Goal: Information Seeking & Learning: Find specific fact

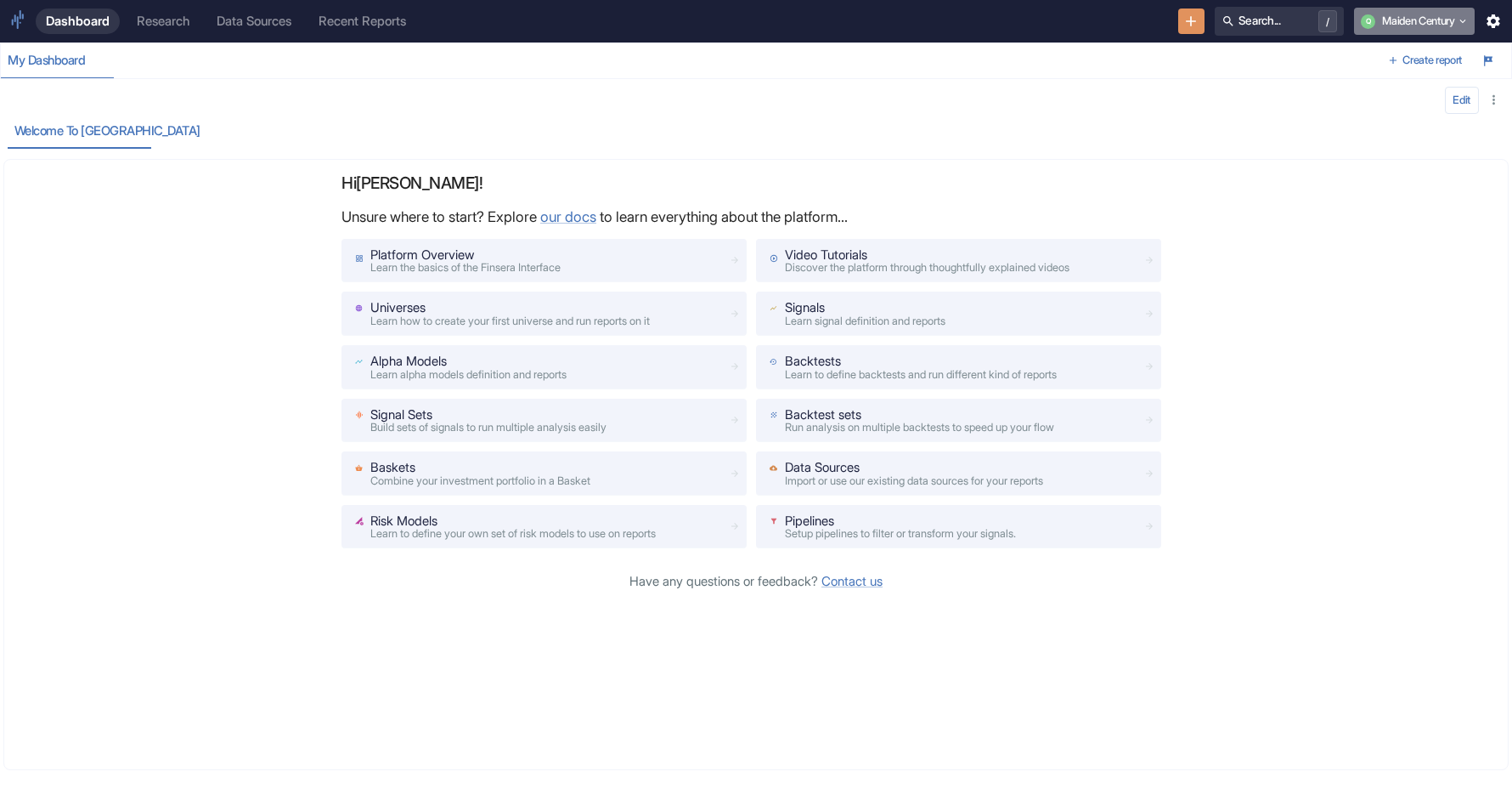
click at [1427, 23] on button "Q Maiden Century" at bounding box center [1414, 21] width 121 height 27
click at [518, 137] on div "Welcome to [GEOGRAPHIC_DATA]" at bounding box center [649, 131] width 1283 height 35
click at [179, 30] on link "Research" at bounding box center [163, 21] width 73 height 26
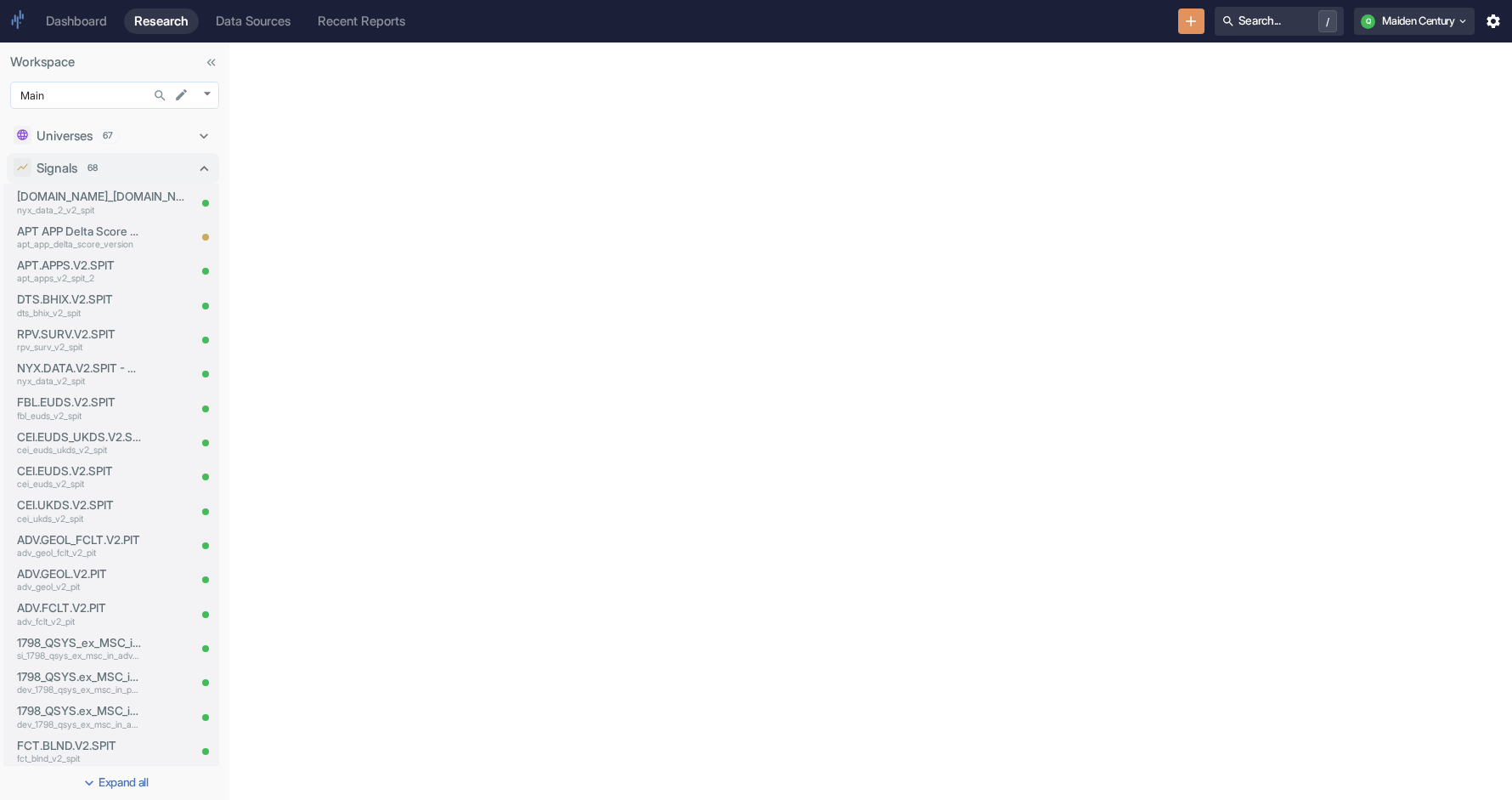
click at [72, 97] on body "Dashboard Research Data Sources Recent Reports Search... / Q Maiden Century Wor…" at bounding box center [756, 400] width 1512 height 800
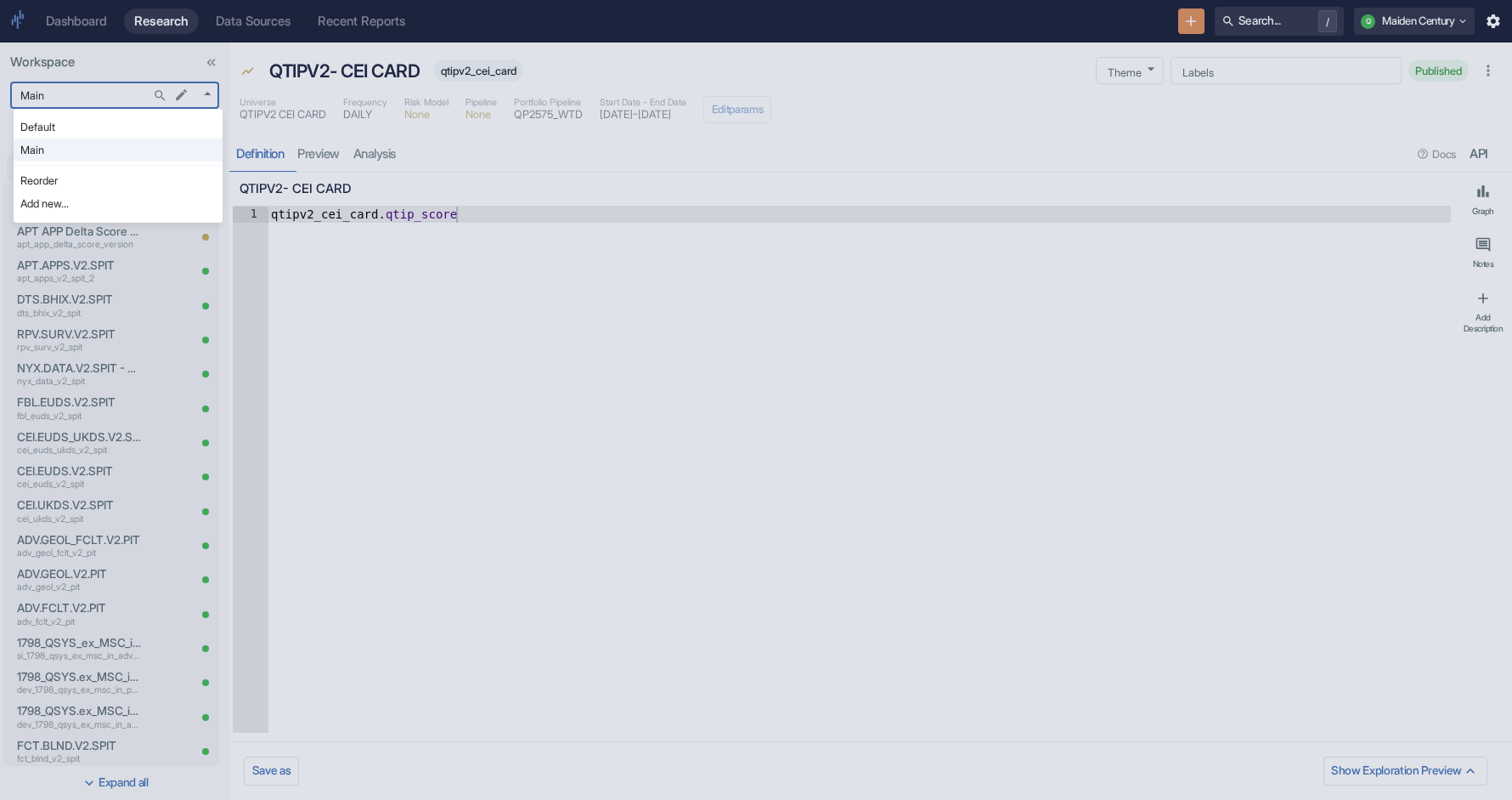
type textarea "x"
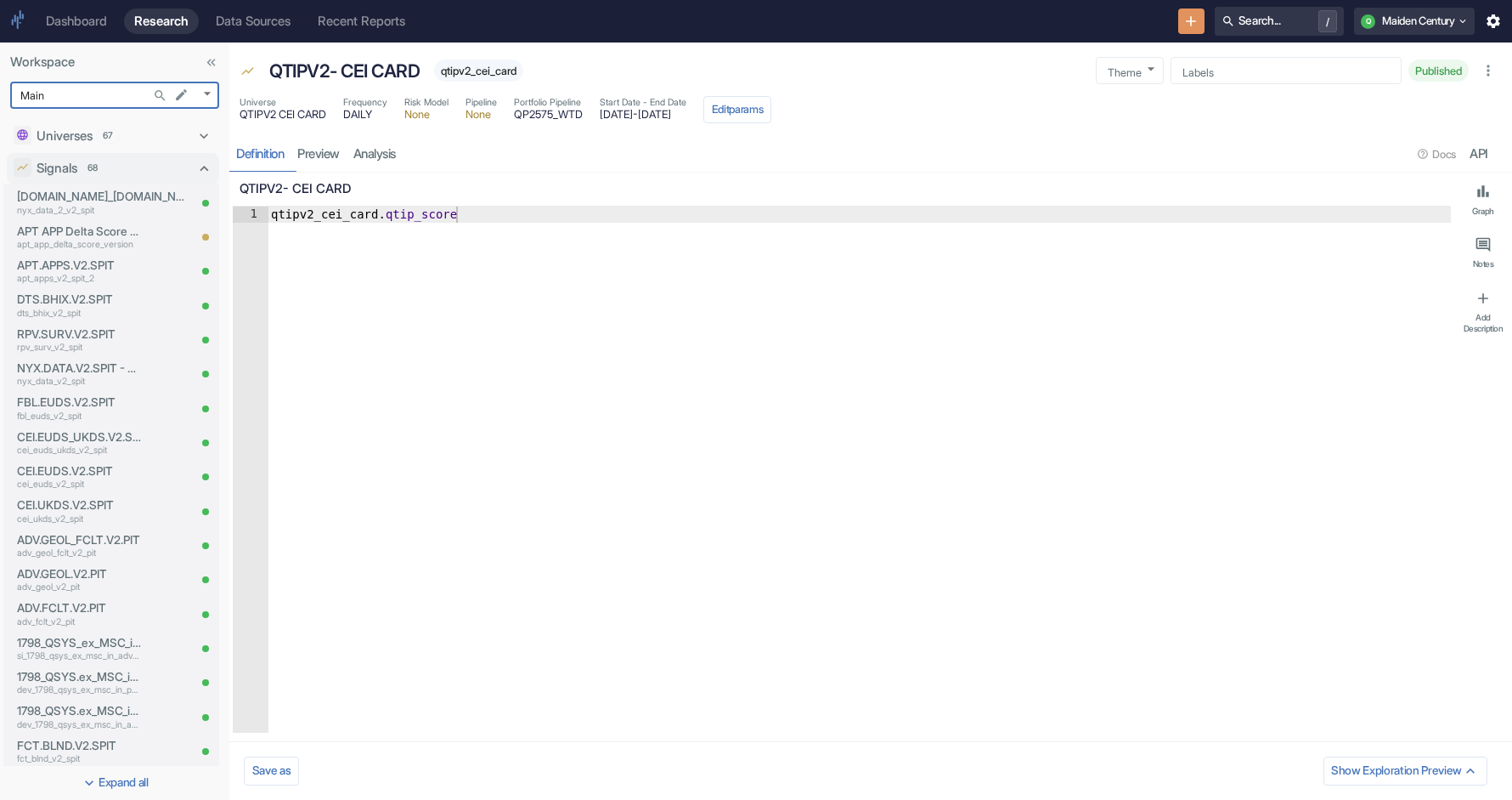
click at [161, 93] on icon "Search..." at bounding box center [160, 95] width 14 height 14
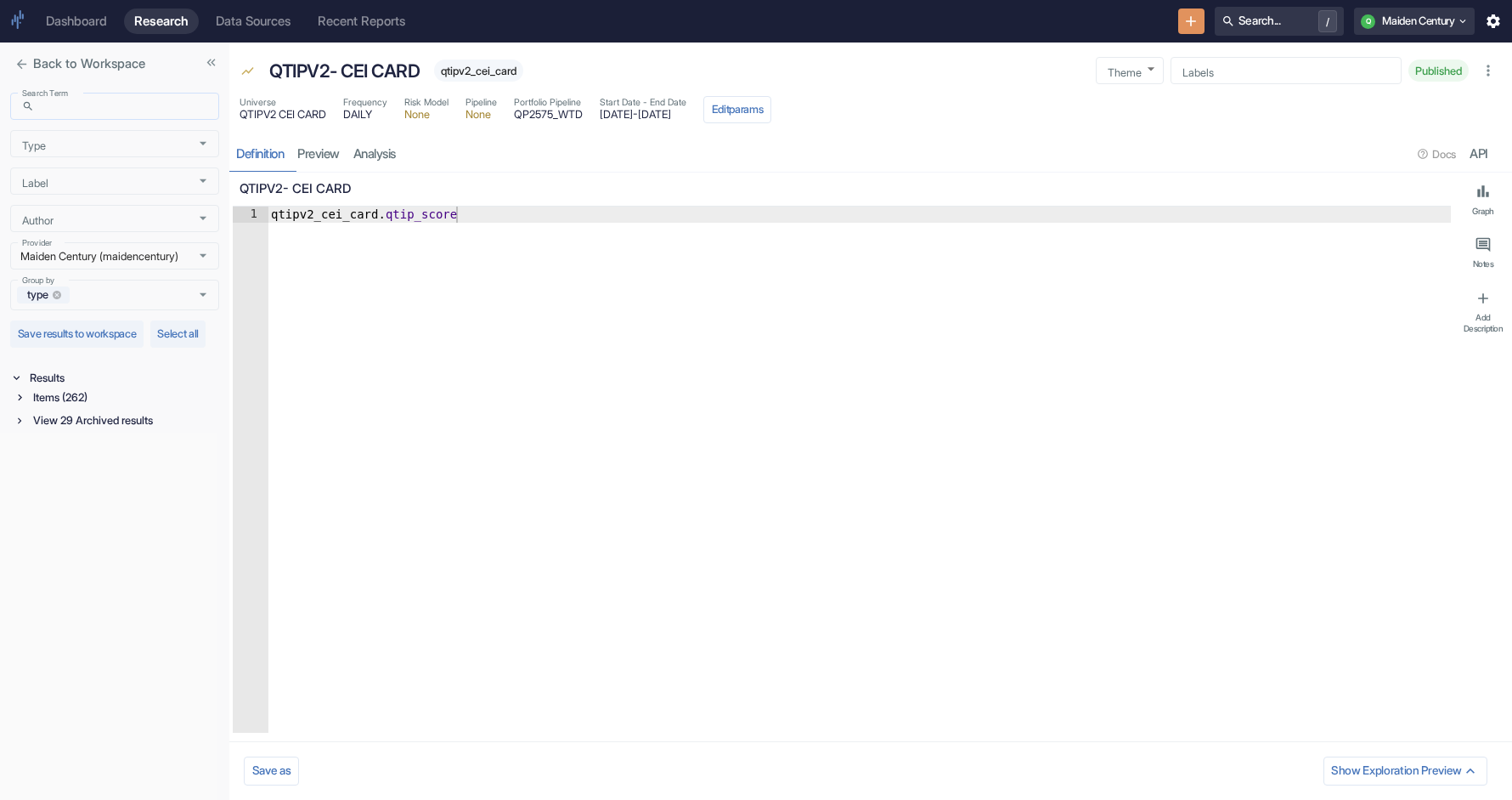
click at [143, 108] on input "Search Term" at bounding box center [129, 107] width 179 height 19
type input "Q"
type input "qtip"
type textarea "x"
click at [20, 403] on icon at bounding box center [19, 397] width 12 height 12
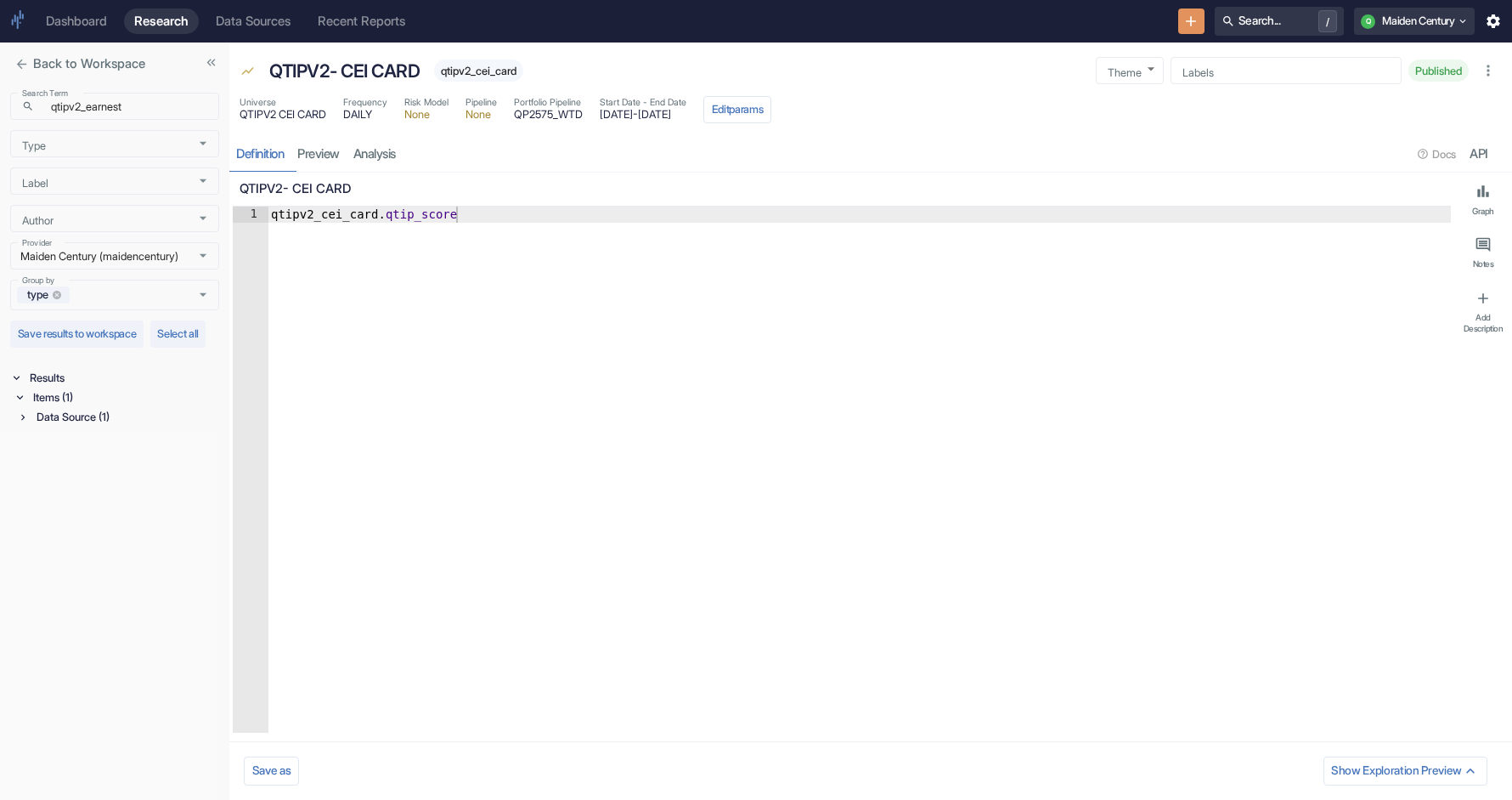
click at [89, 426] on div "Data Source (1)" at bounding box center [126, 417] width 186 height 19
click at [98, 448] on p "QTIPV2-[PERSON_NAME]" at bounding box center [115, 439] width 139 height 17
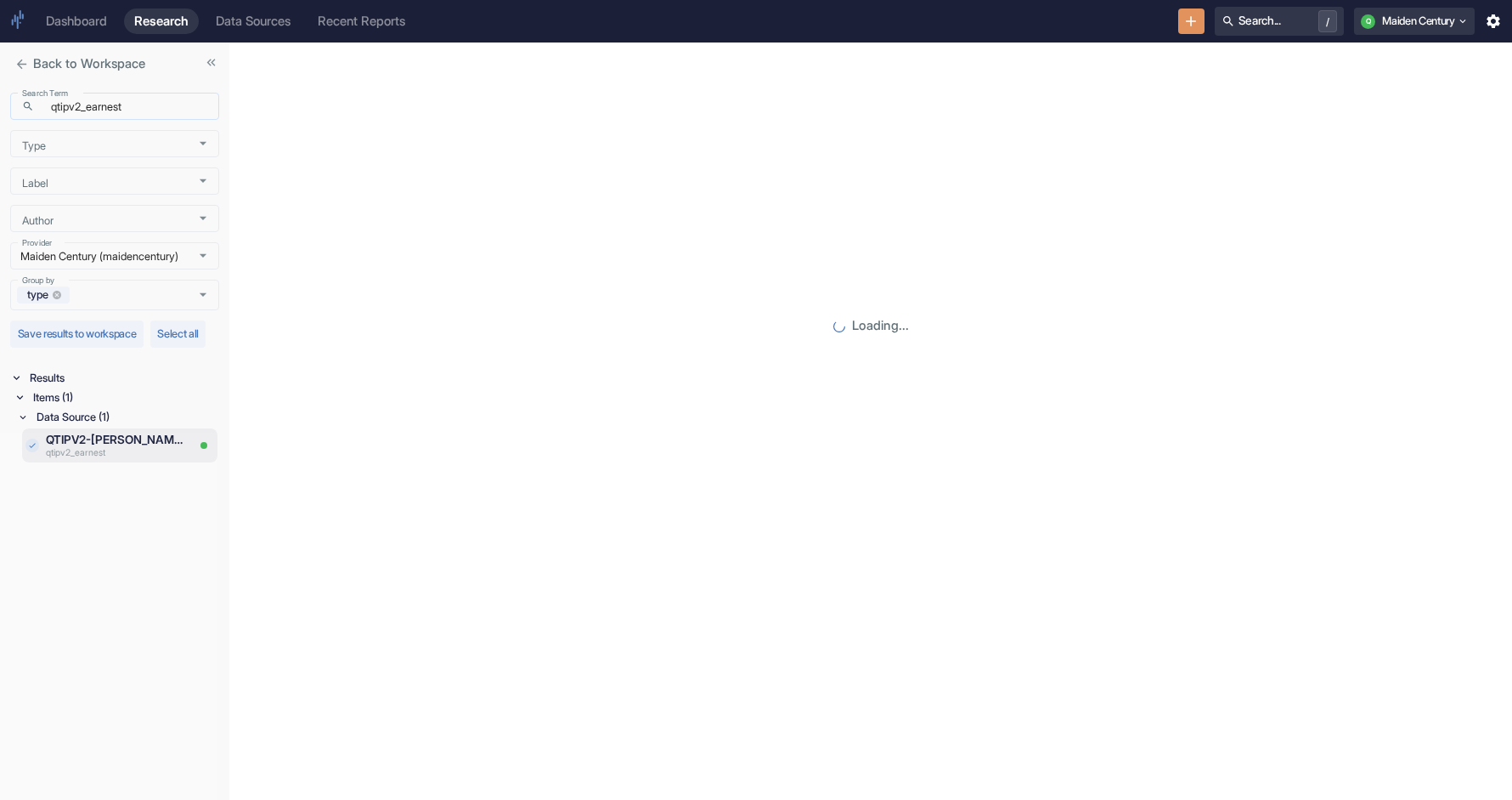
click at [140, 102] on input "qtipv2_earnest" at bounding box center [129, 107] width 179 height 19
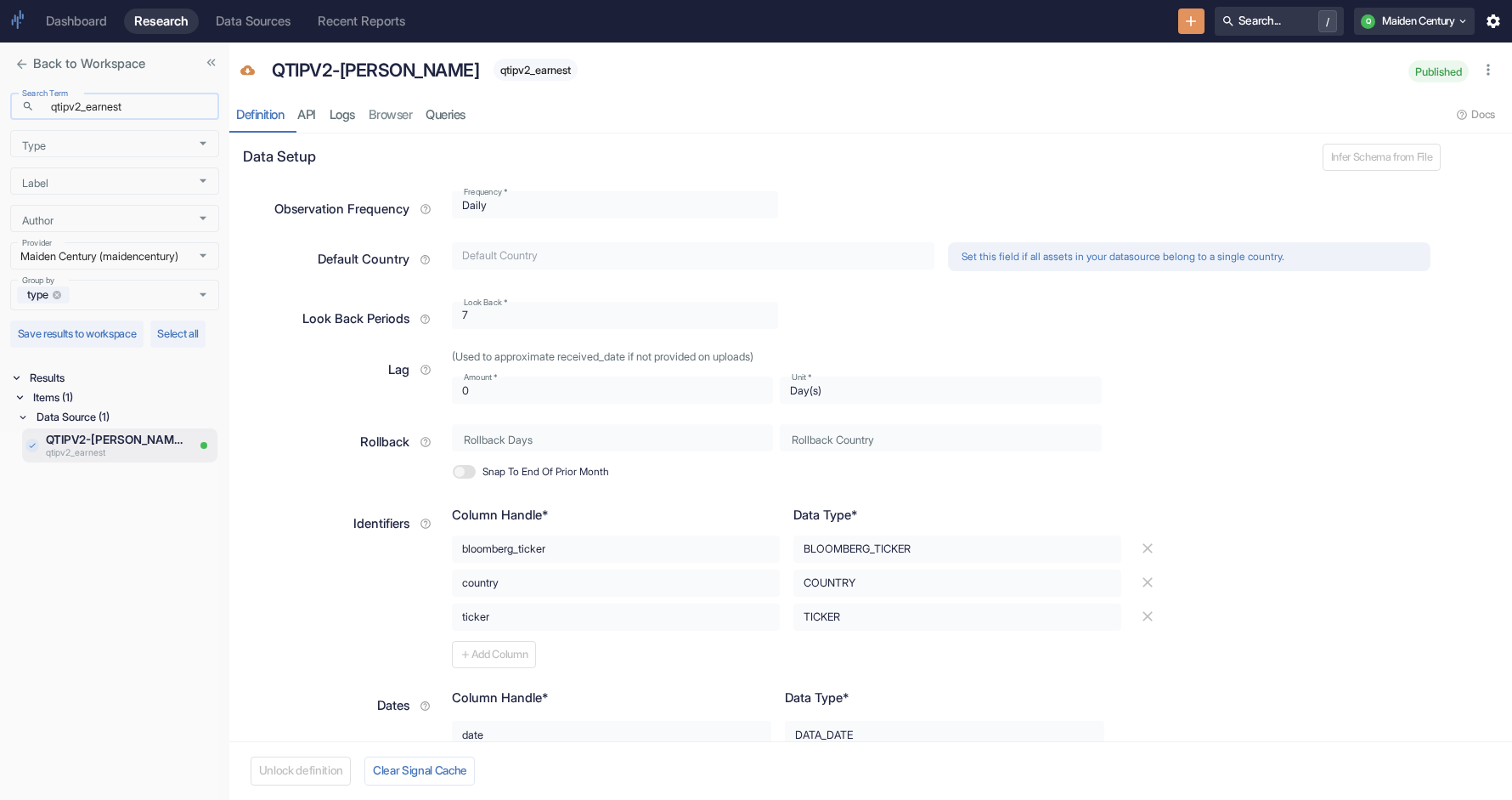
click at [140, 102] on input "qtipv2_earnest" at bounding box center [129, 107] width 179 height 19
type input "[PERSON_NAME]"
click at [33, 407] on div "Items (11)" at bounding box center [124, 397] width 189 height 19
click at [35, 426] on div "Signal / Alpha Model (3)" at bounding box center [126, 417] width 186 height 19
click at [112, 461] on p "earnest_qtip_v2" at bounding box center [92, 453] width 93 height 13
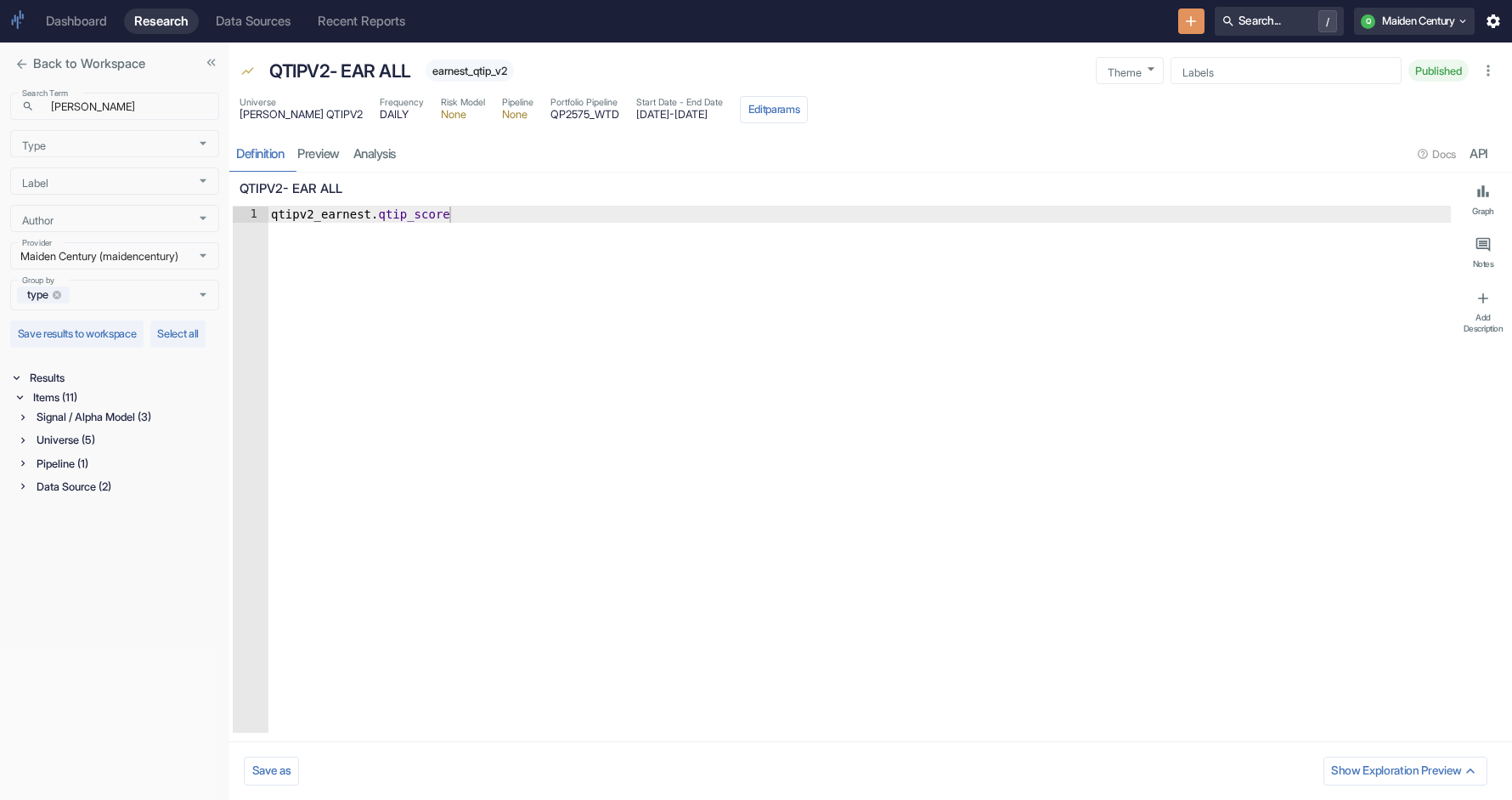
type textarea "x"
type textarea "qtipv2_earnest.qtip_score"
click at [320, 213] on div "qtipv2_earnest . qtip_score" at bounding box center [859, 485] width 1184 height 559
click at [525, 270] on div "qtipv2_earnest . qtip_score" at bounding box center [859, 485] width 1184 height 559
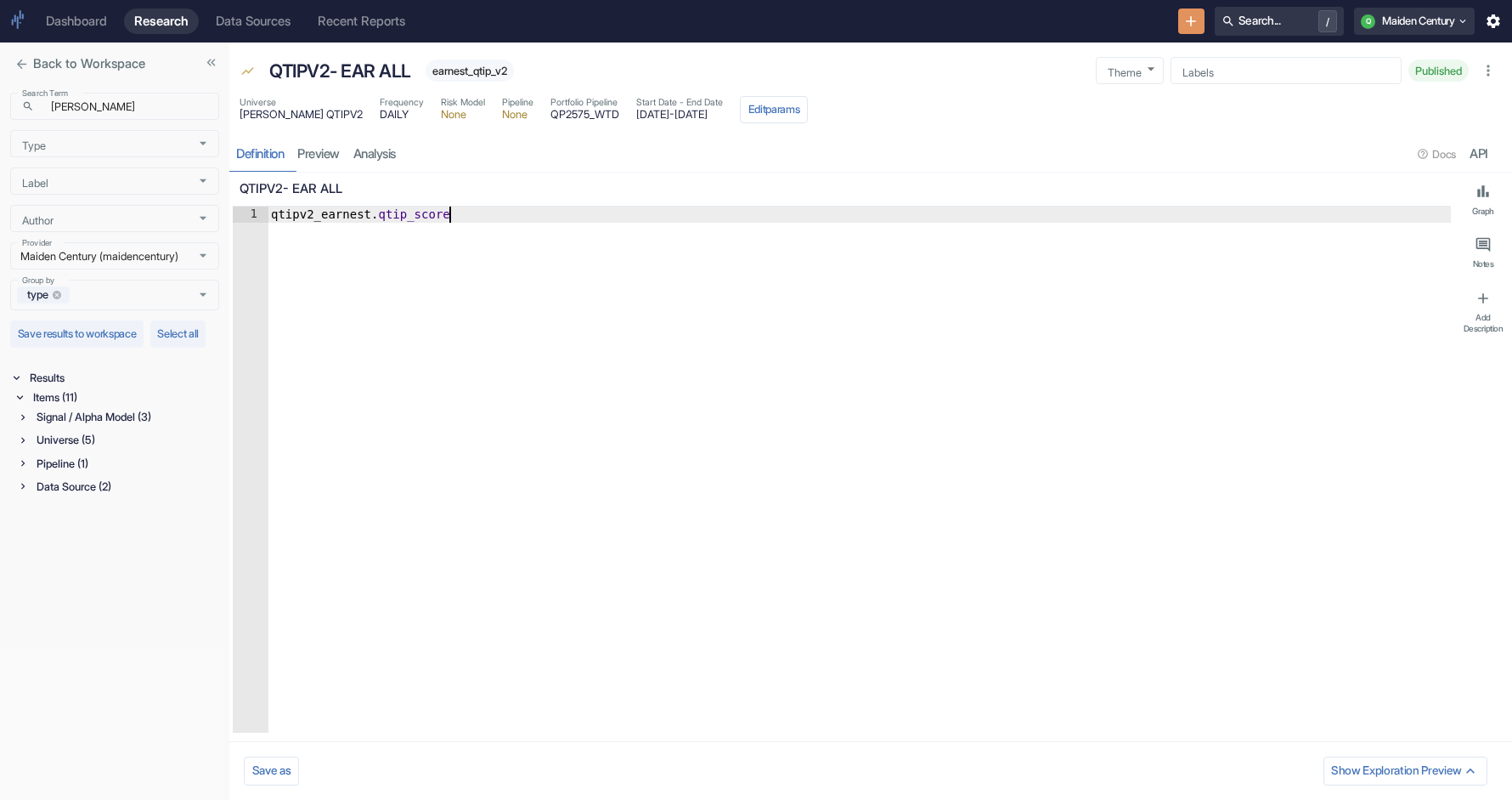
click at [494, 71] on span "earnest_qtip_v2" at bounding box center [469, 70] width 88 height 12
copy span "earnest_qtip_v2"
click at [63, 407] on div "Items (11)" at bounding box center [124, 397] width 189 height 19
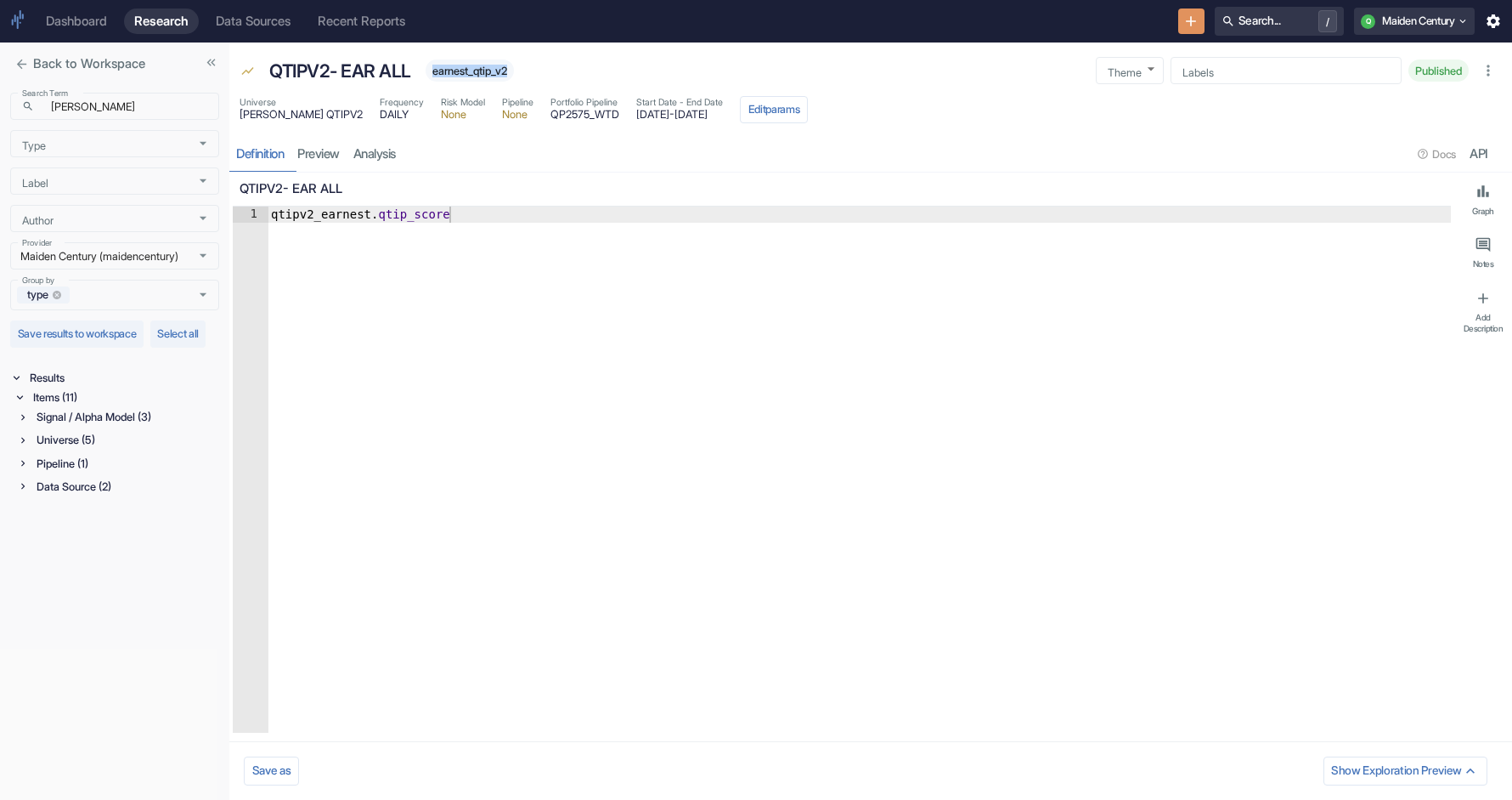
click at [64, 426] on div "Signal / Alpha Model (3)" at bounding box center [126, 417] width 186 height 19
click at [60, 562] on div "Universe (5)" at bounding box center [126, 552] width 186 height 19
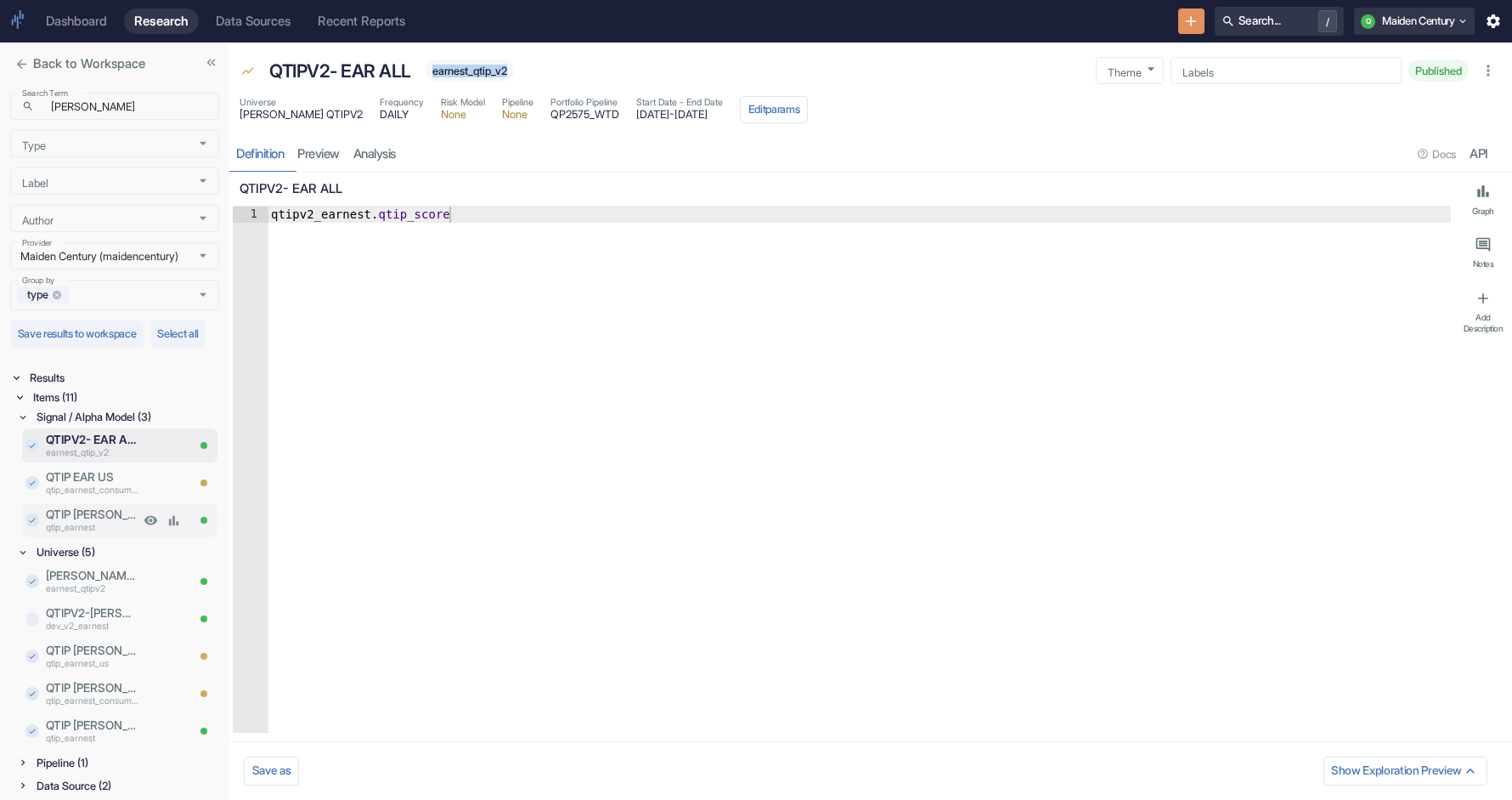
click at [96, 522] on p "QTIP [PERSON_NAME]" at bounding box center [92, 514] width 93 height 17
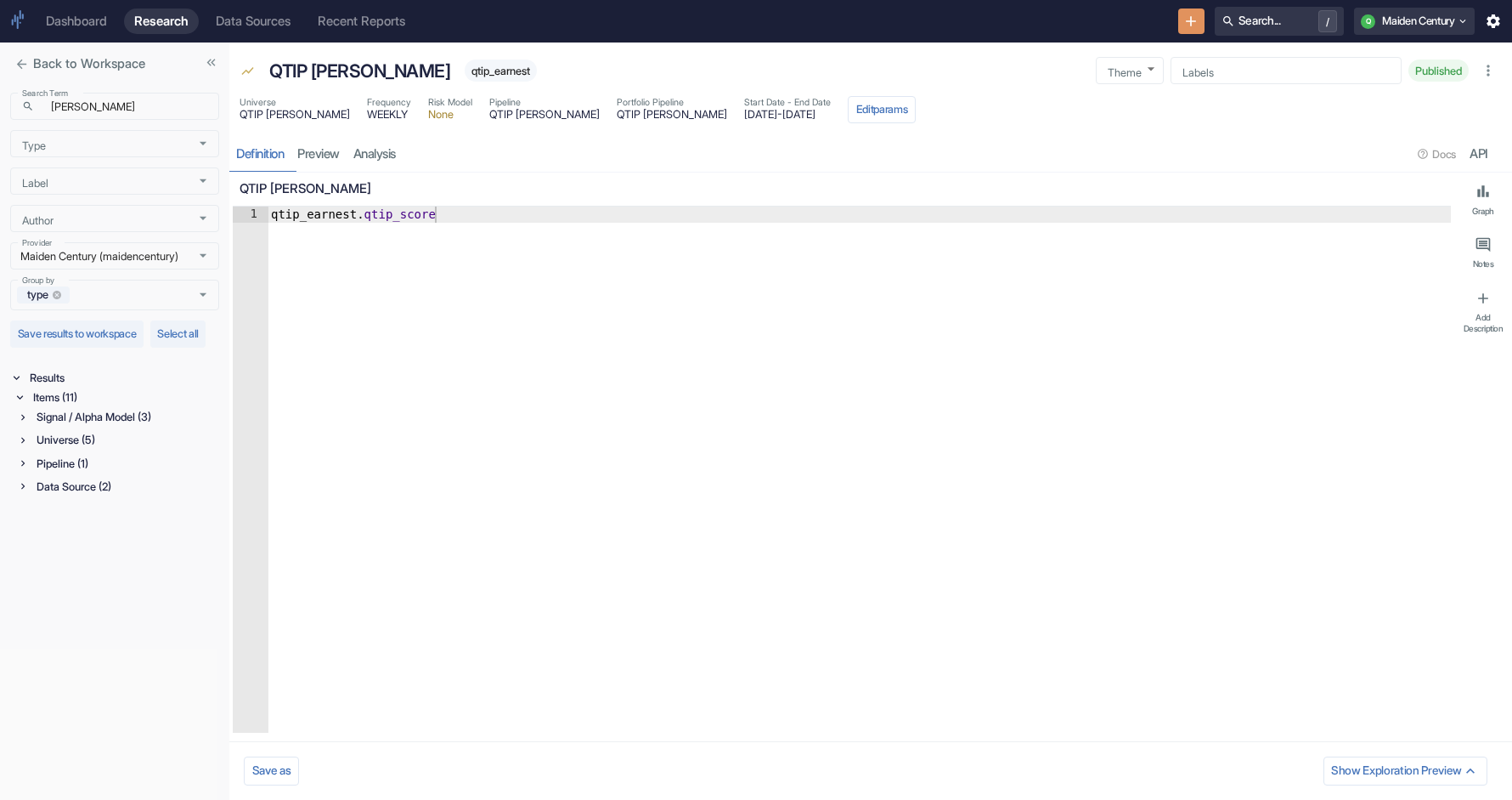
type textarea "x"
click at [80, 426] on div "Signal / Alpha Model (3)" at bounding box center [126, 417] width 186 height 19
click at [92, 448] on p "QTIPV2- EAR ALL" at bounding box center [92, 439] width 93 height 17
click at [1481, 72] on icon "button" at bounding box center [1488, 70] width 17 height 17
click at [32, 426] on div "Signal / Alpha Model (3)" at bounding box center [118, 417] width 203 height 19
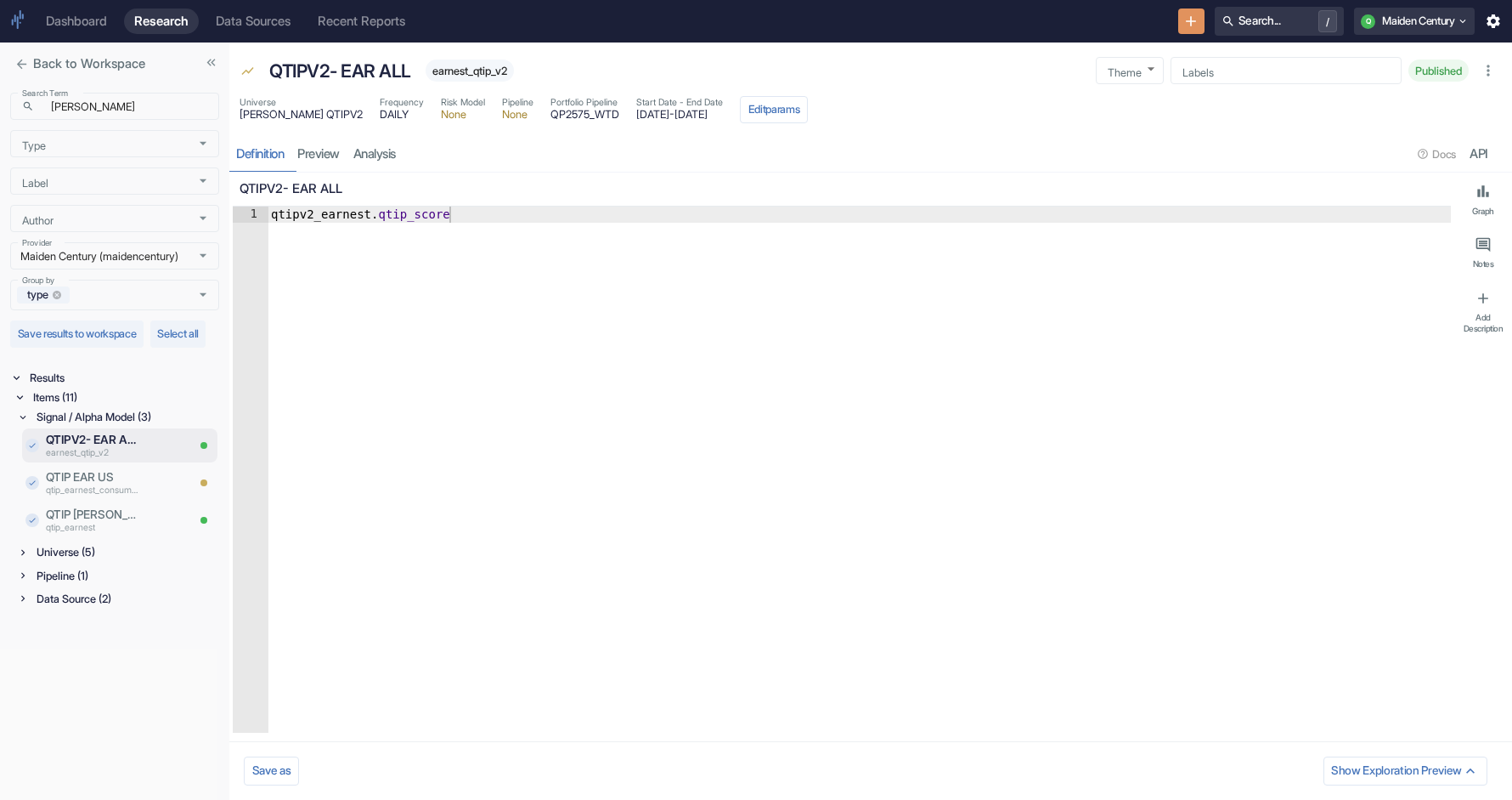
type textarea "x"
click at [65, 562] on div "Universe (5)" at bounding box center [126, 552] width 186 height 19
click at [471, 74] on span "earnest_qtip_v2" at bounding box center [469, 70] width 88 height 12
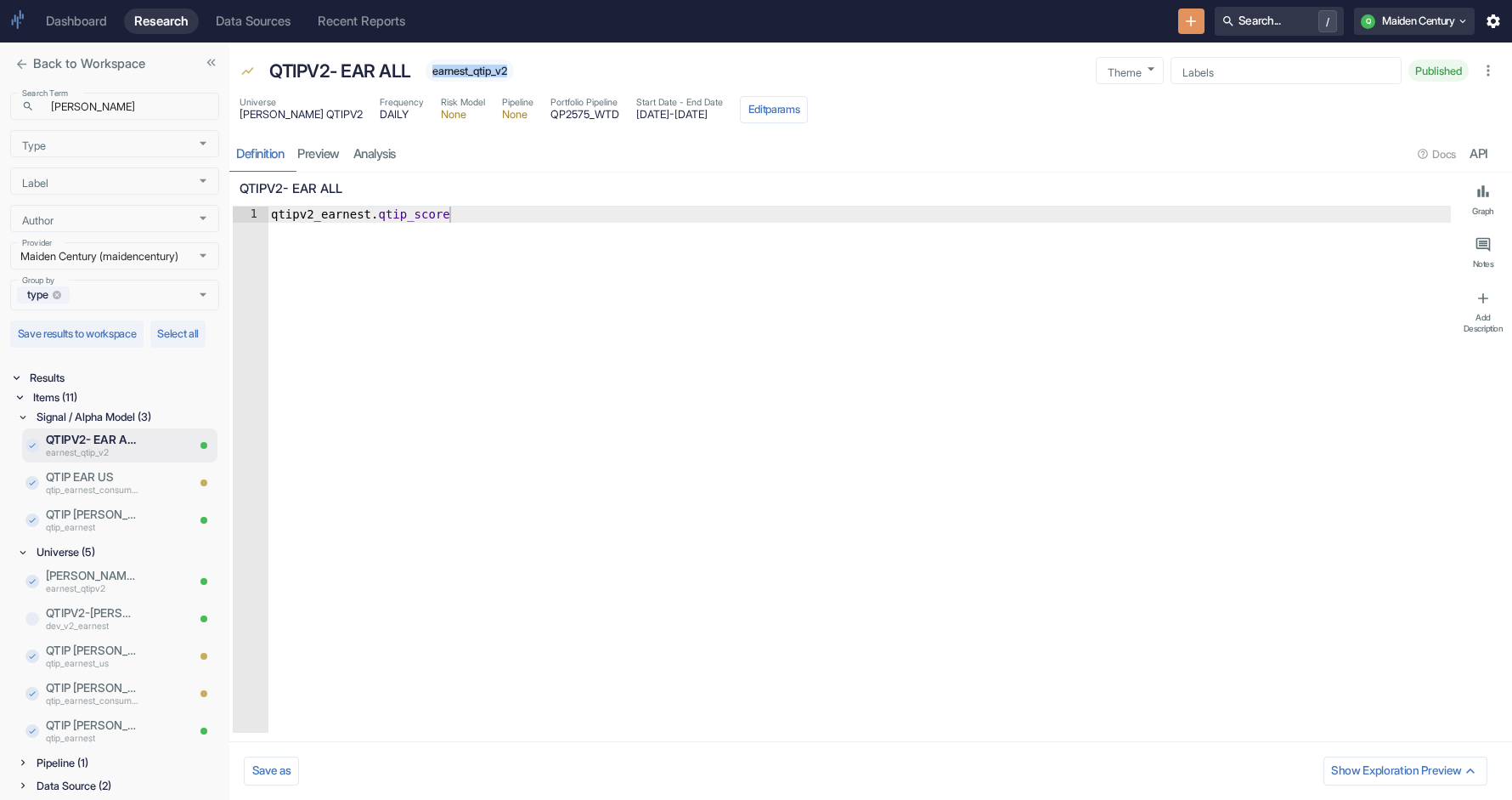
click at [471, 74] on span "earnest_qtip_v2" at bounding box center [469, 70] width 88 height 12
copy span "earnest_qtip_v2"
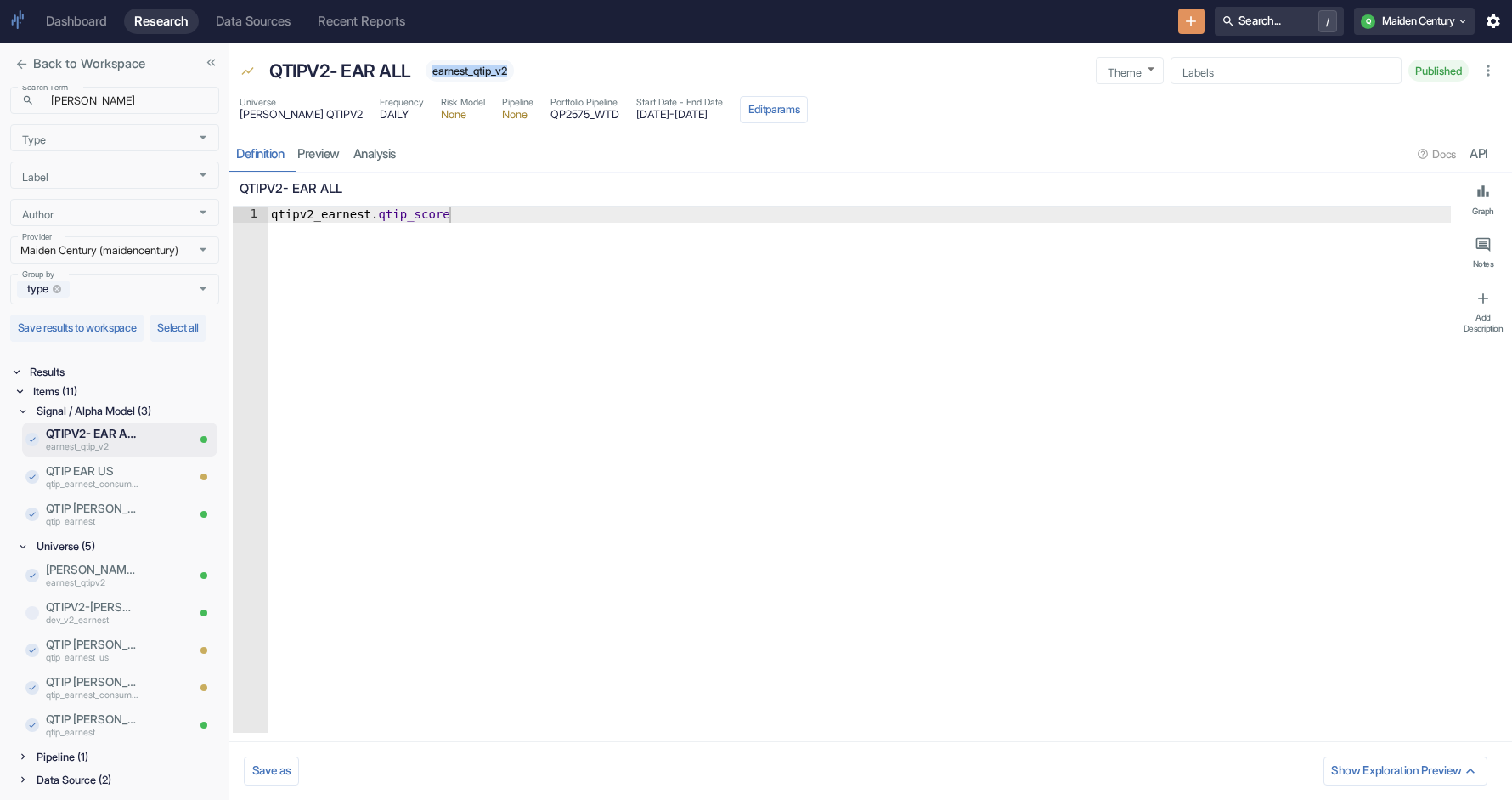
click at [29, 758] on icon at bounding box center [23, 757] width 12 height 12
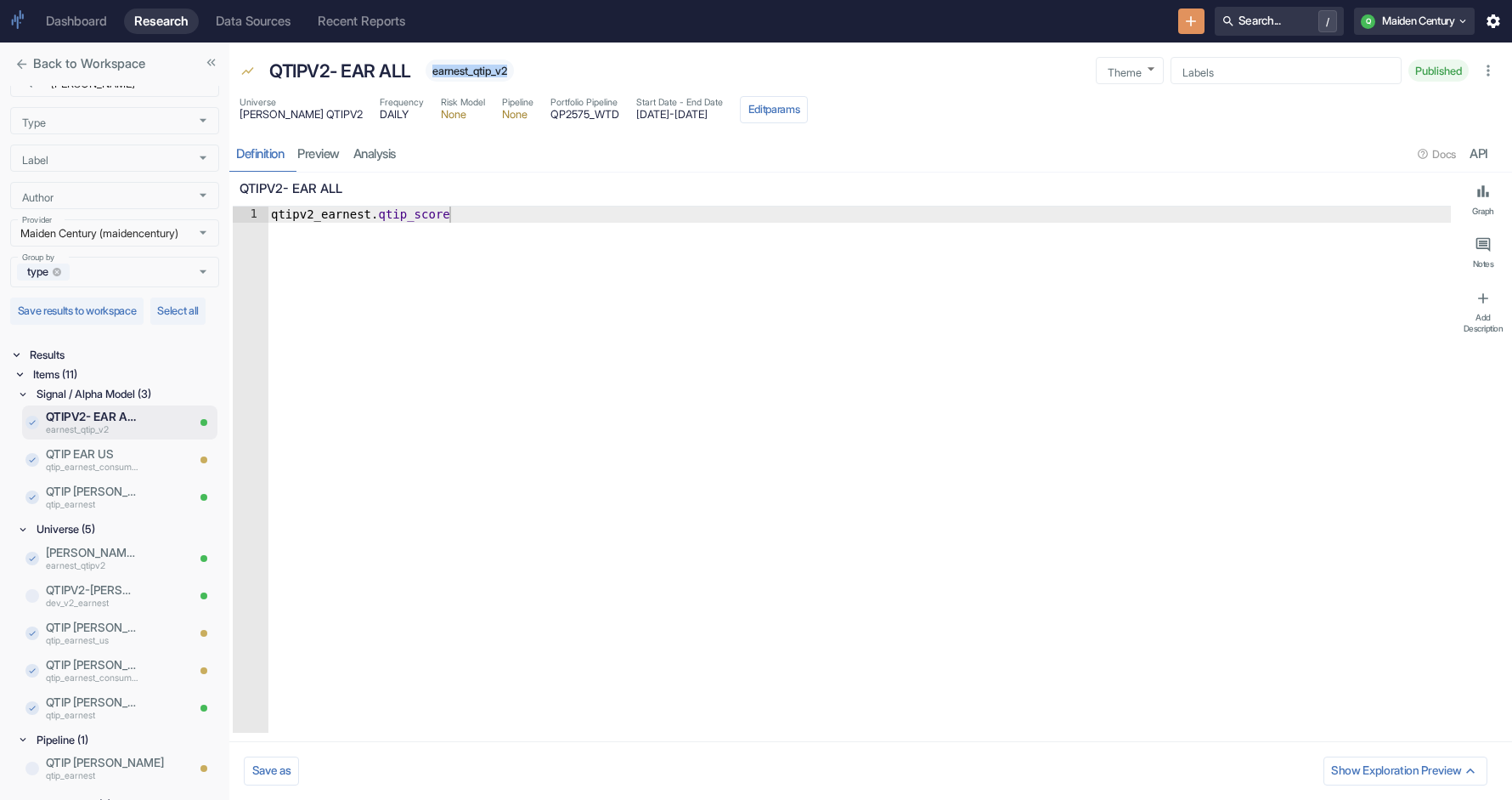
scroll to position [64, 0]
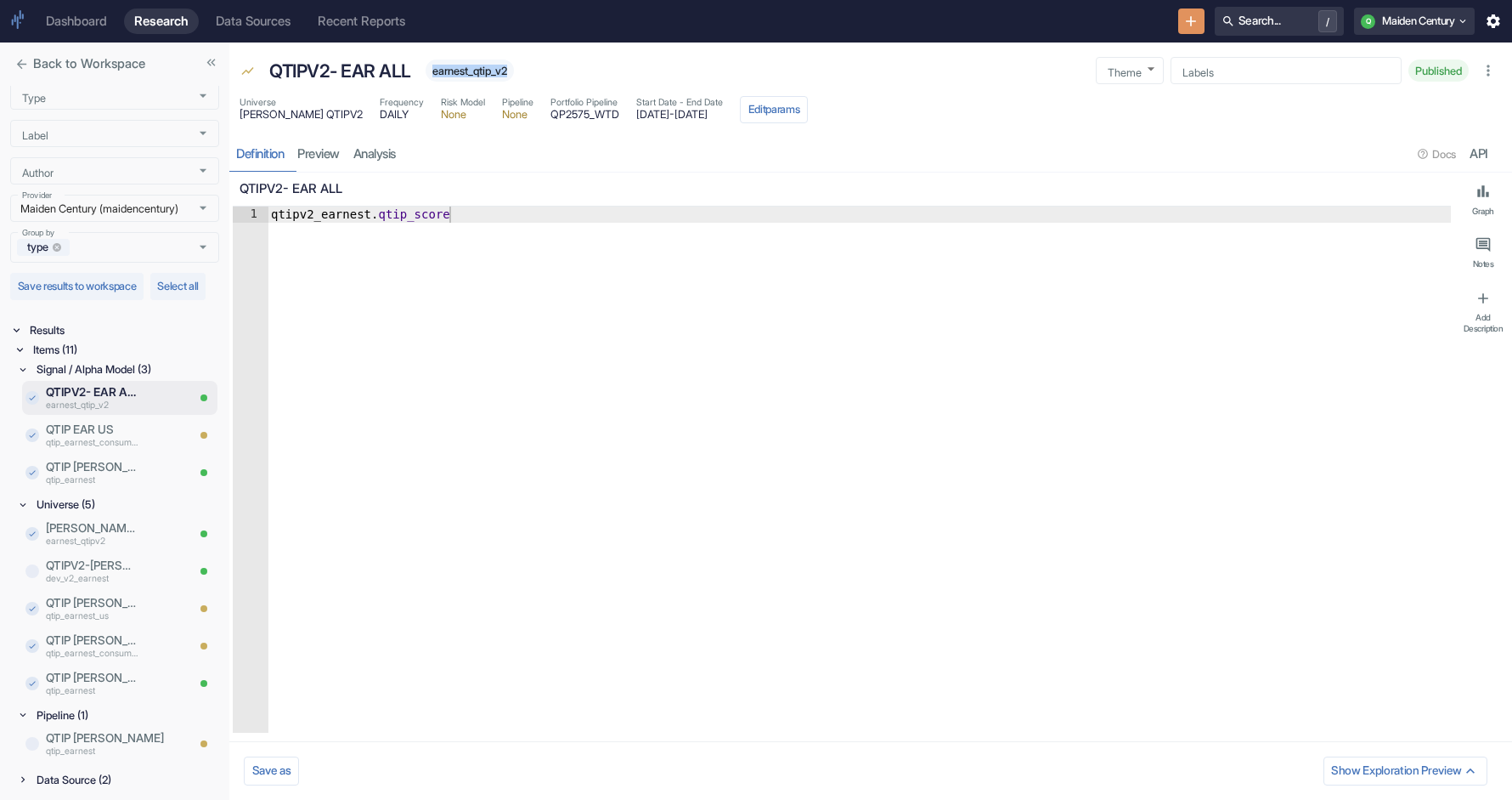
click at [21, 780] on icon at bounding box center [23, 780] width 12 height 12
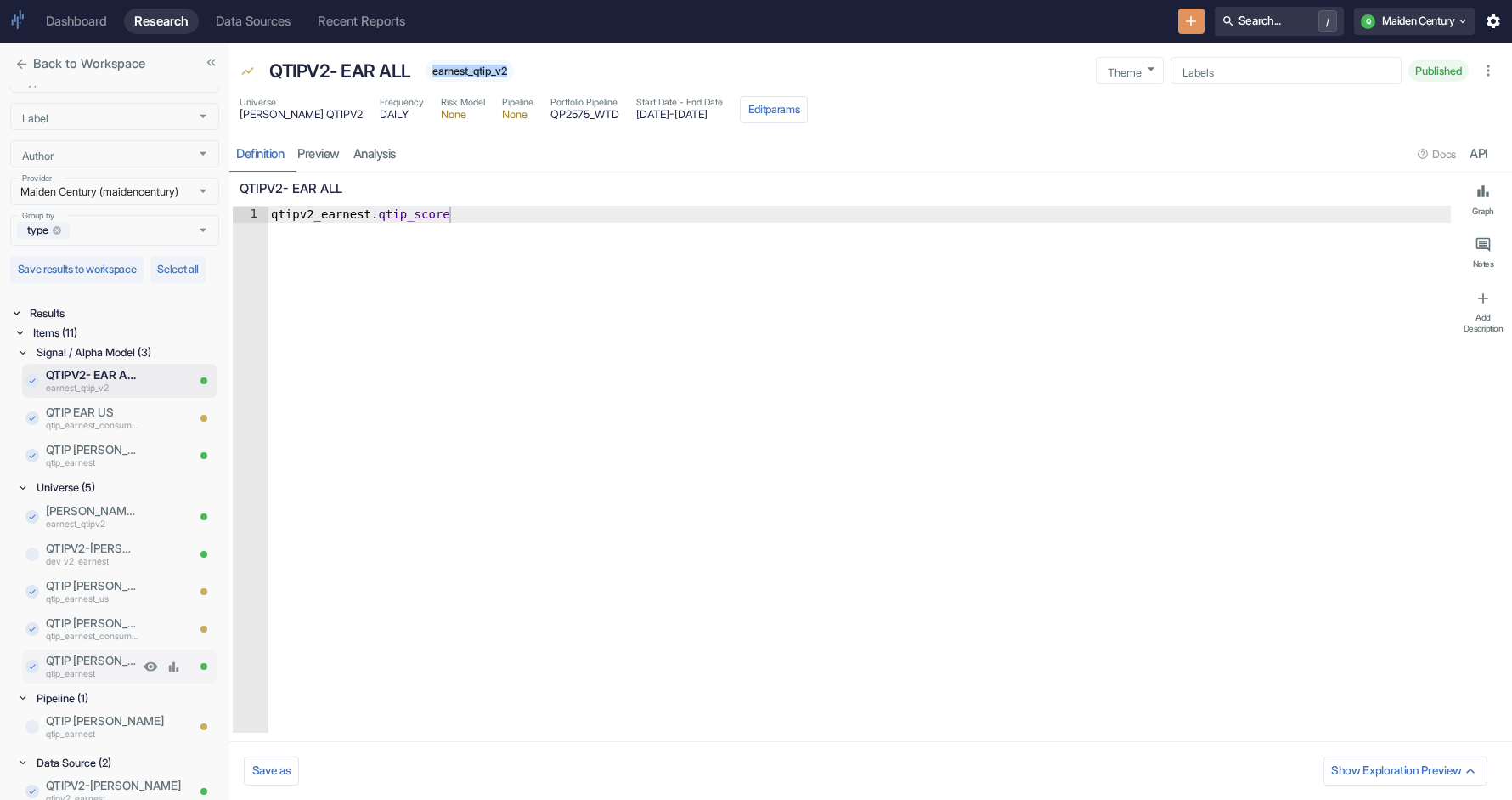
scroll to position [139, 0]
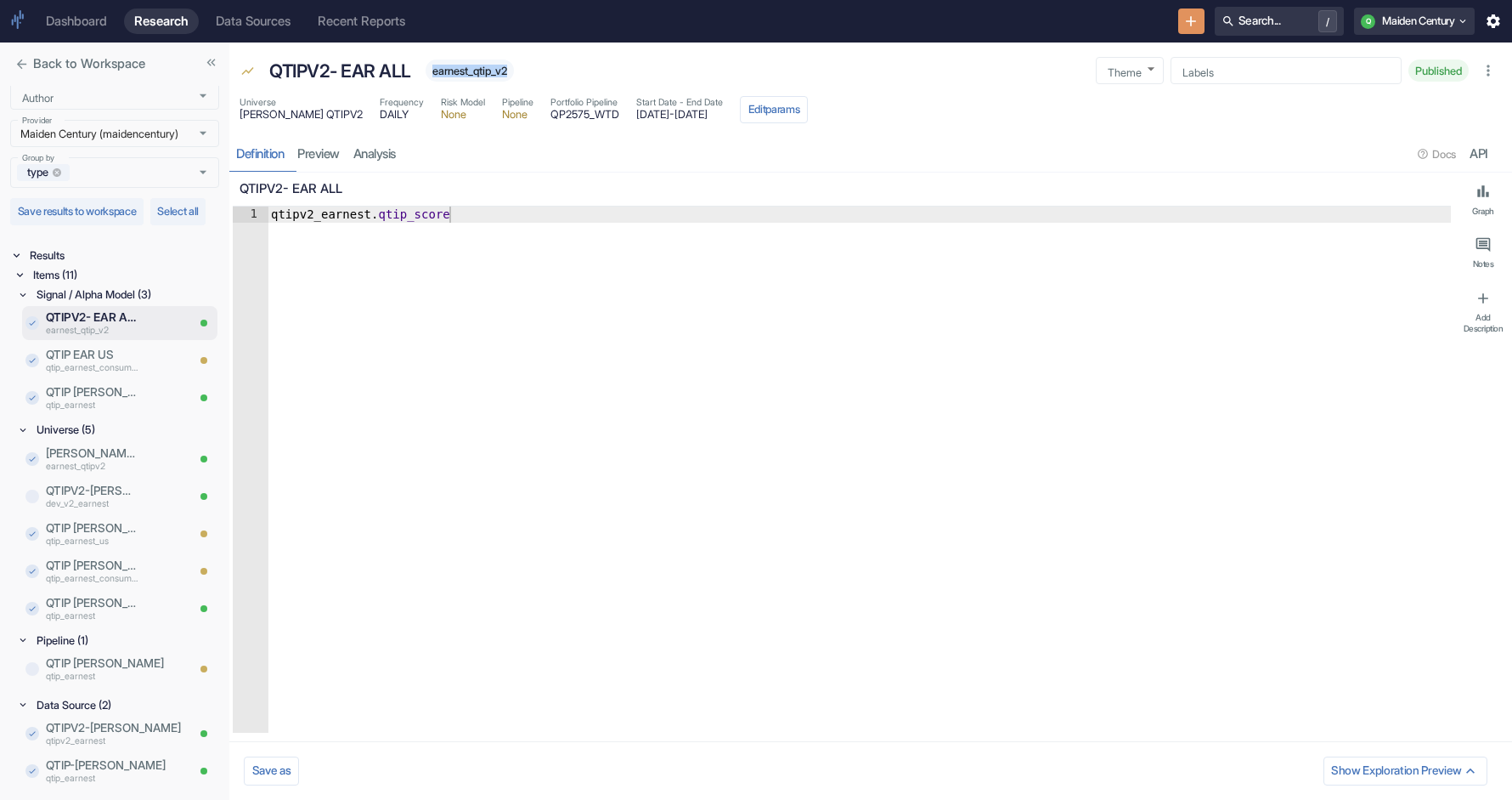
type textarea "qtipv2_earnest.qtip_score"
click at [318, 212] on div "qtipv2_earnest . qtip_score" at bounding box center [859, 485] width 1184 height 559
